Goal: Transaction & Acquisition: Download file/media

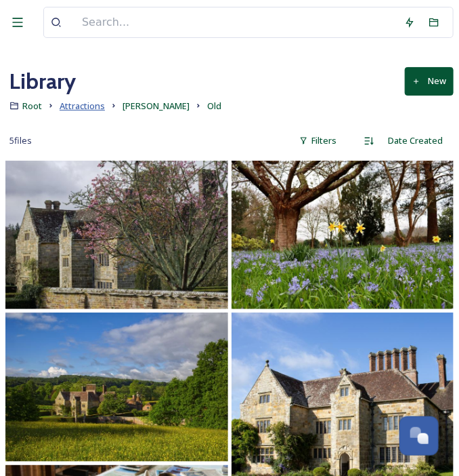
scroll to position [1982, 0]
click at [30, 110] on span "Root" at bounding box center [32, 106] width 20 height 12
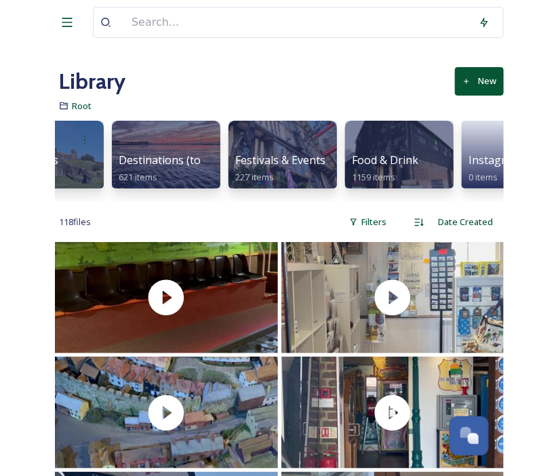
scroll to position [0, 525]
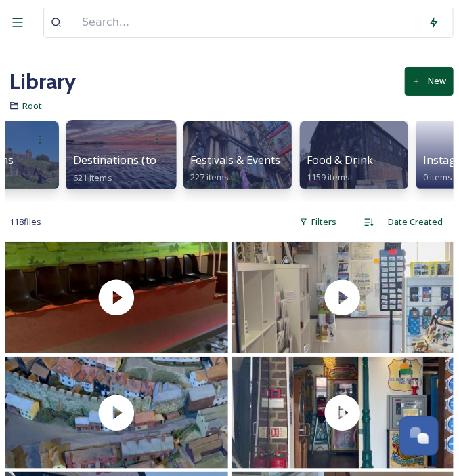
click at [125, 144] on div at bounding box center [121, 139] width 97 height 25
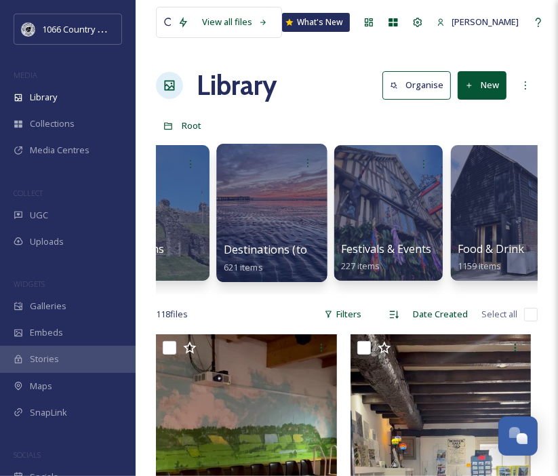
click at [275, 197] on div at bounding box center [271, 213] width 110 height 138
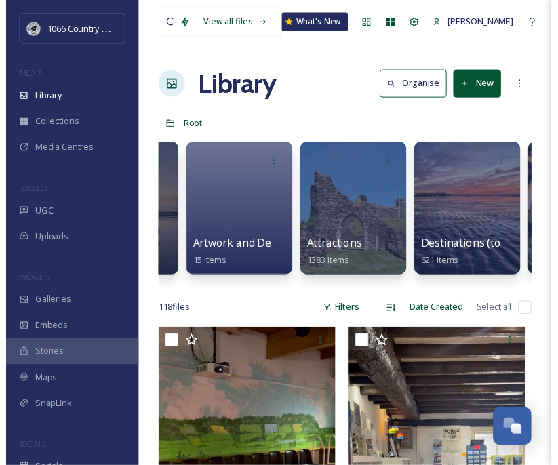
scroll to position [0, 340]
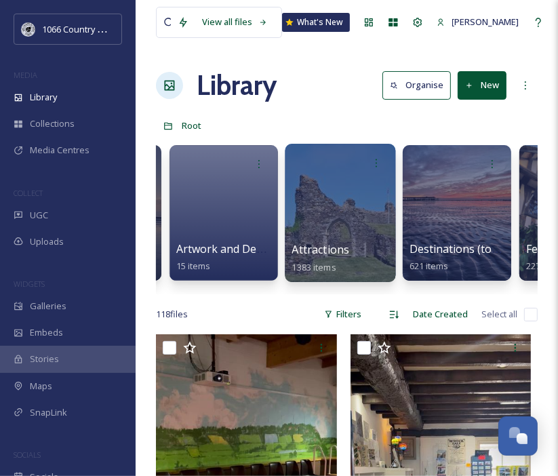
click at [336, 198] on div at bounding box center [340, 213] width 110 height 138
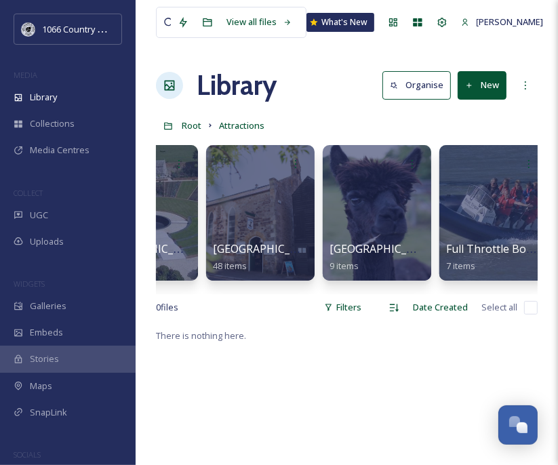
scroll to position [0, 2042]
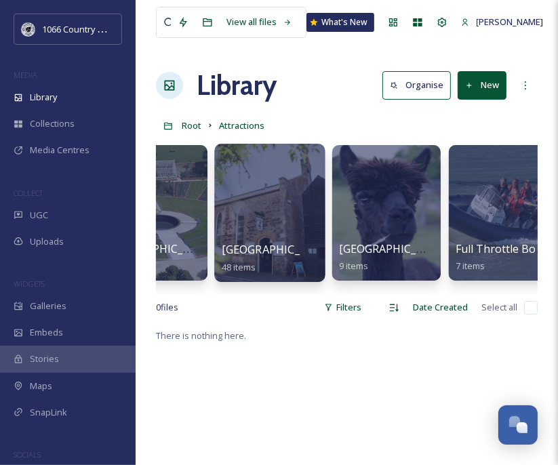
click at [268, 217] on div at bounding box center [269, 213] width 110 height 138
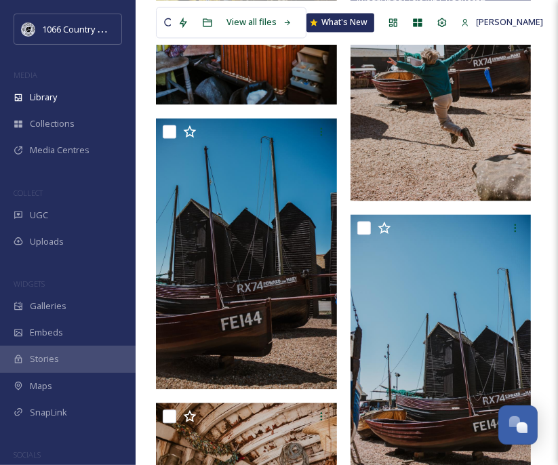
scroll to position [1355, 0]
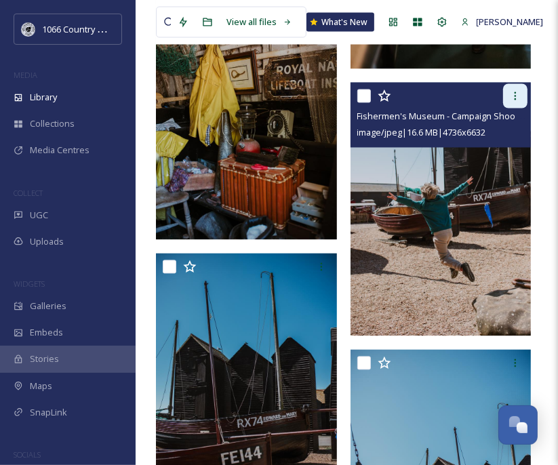
click at [459, 91] on icon at bounding box center [514, 96] width 11 height 11
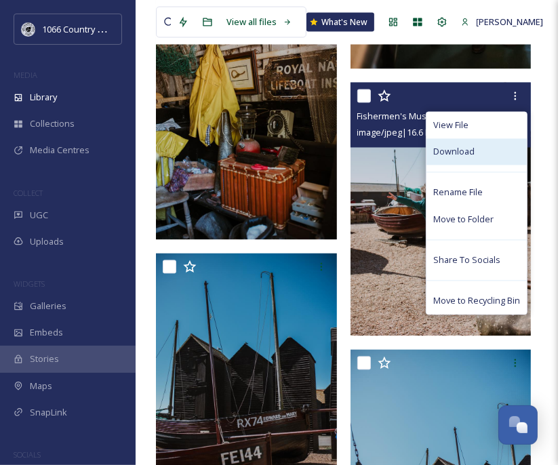
click at [459, 151] on span "Download" at bounding box center [453, 152] width 41 height 13
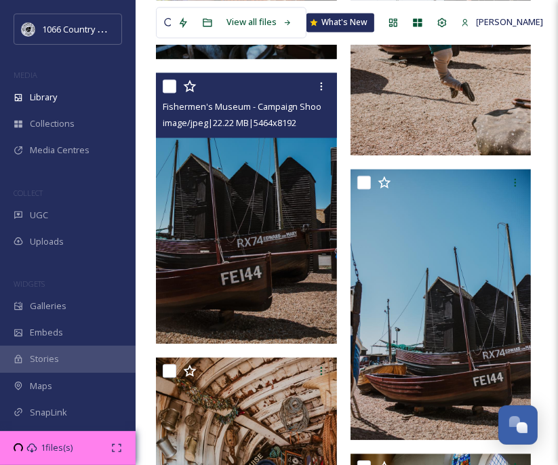
scroll to position [1558, 0]
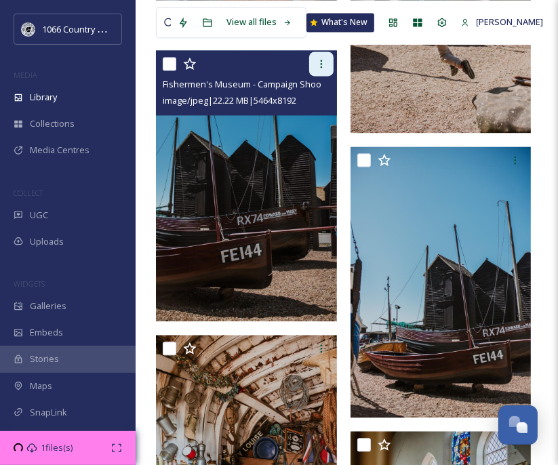
click at [326, 65] on div at bounding box center [321, 63] width 24 height 24
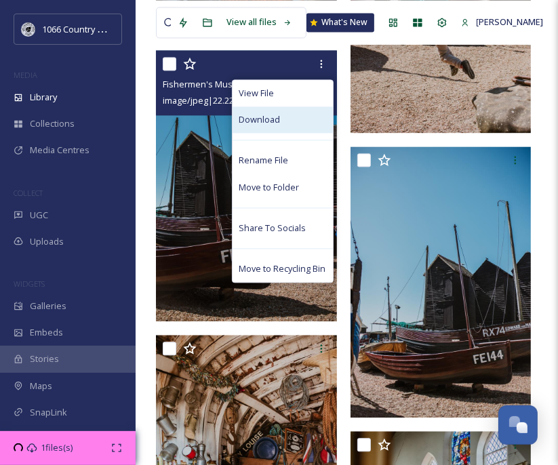
click at [259, 124] on span "Download" at bounding box center [259, 119] width 41 height 13
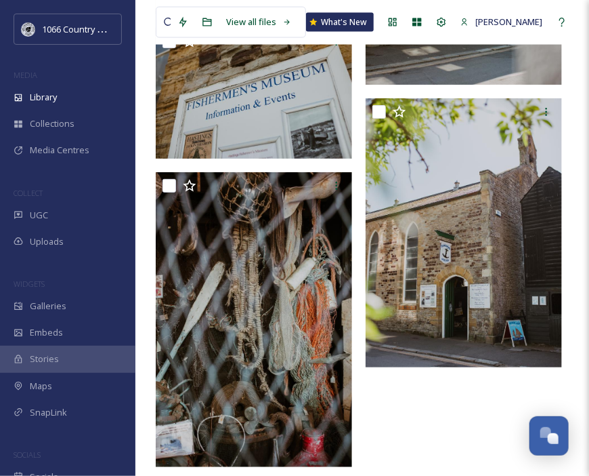
scroll to position [0, 0]
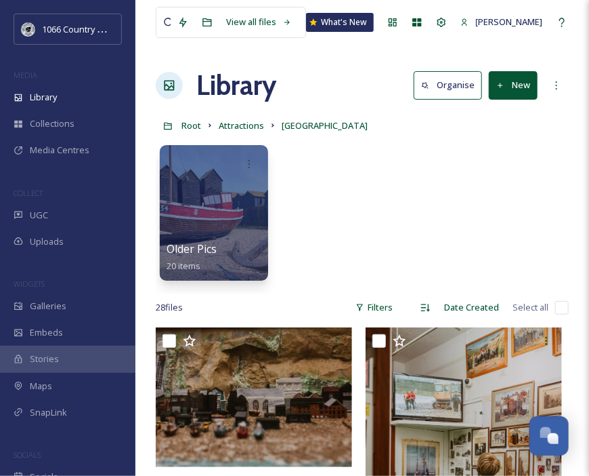
drag, startPoint x: 401, startPoint y: 346, endPoint x: 356, endPoint y: 69, distance: 280.8
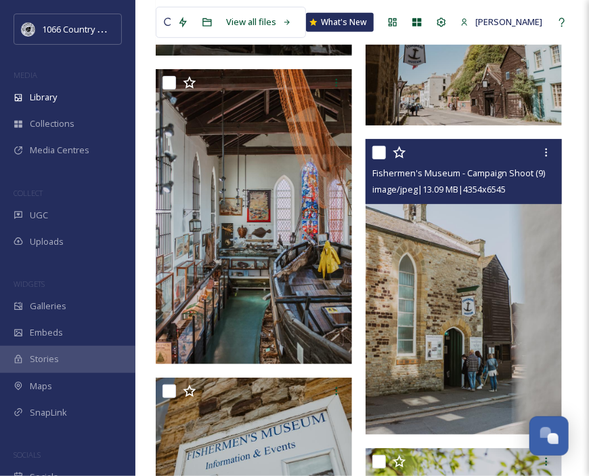
scroll to position [3048, 0]
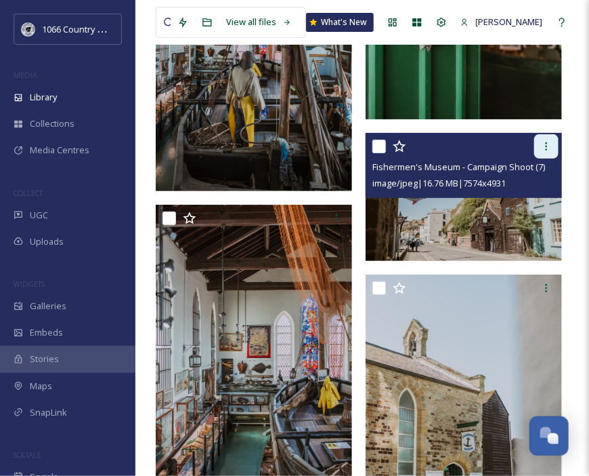
click at [459, 150] on icon at bounding box center [546, 146] width 11 height 11
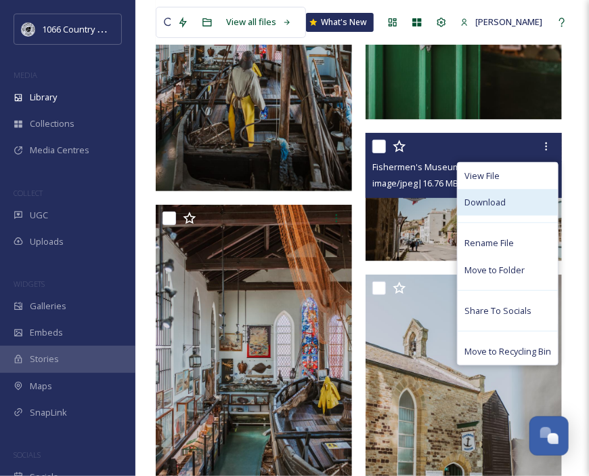
click at [459, 198] on span "Download" at bounding box center [485, 202] width 41 height 13
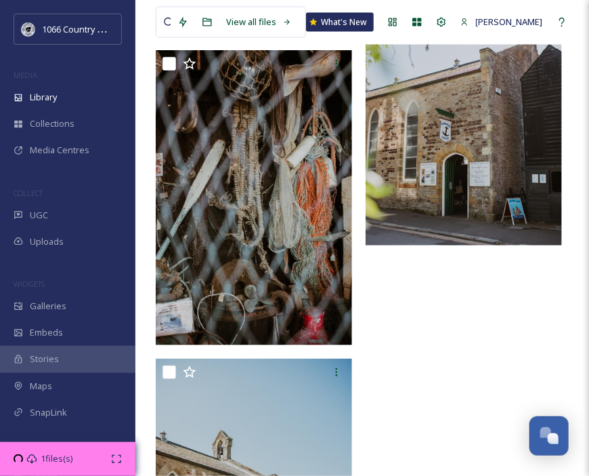
scroll to position [3658, 0]
